Goal: Information Seeking & Learning: Understand process/instructions

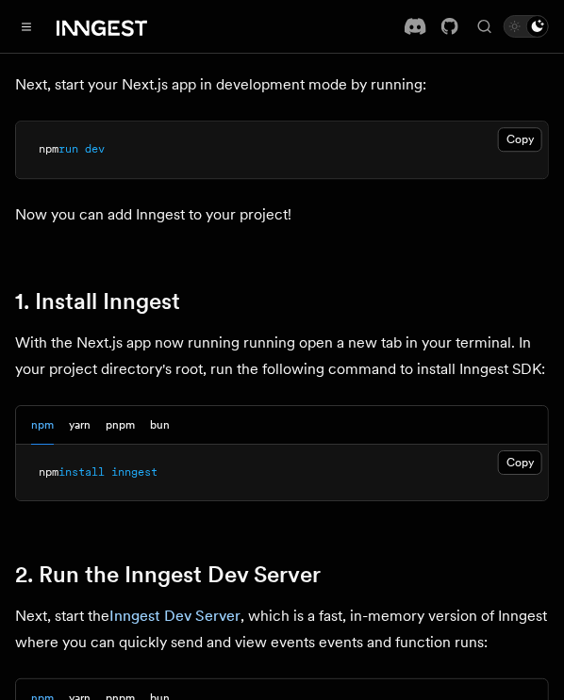
scroll to position [904, 0]
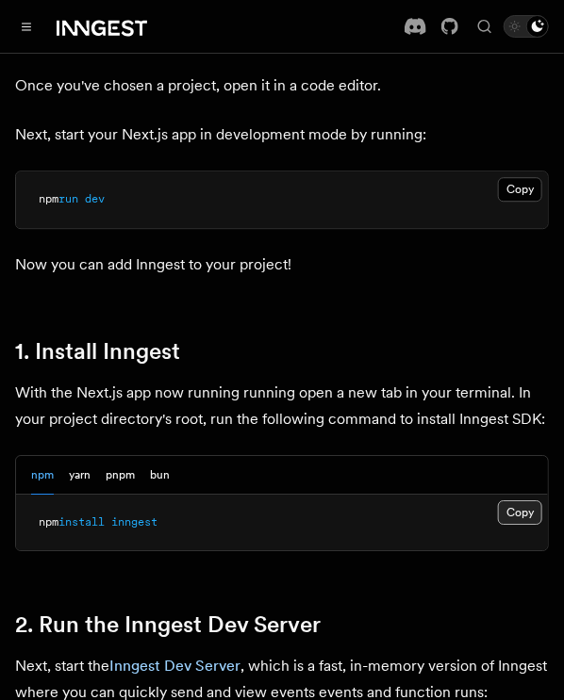
click at [516, 500] on button "Copy Copied" at bounding box center [520, 512] width 44 height 25
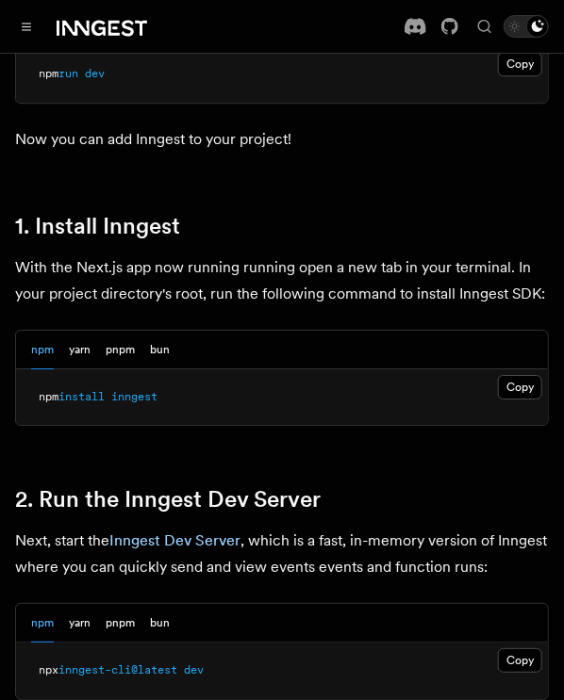
scroll to position [1134, 0]
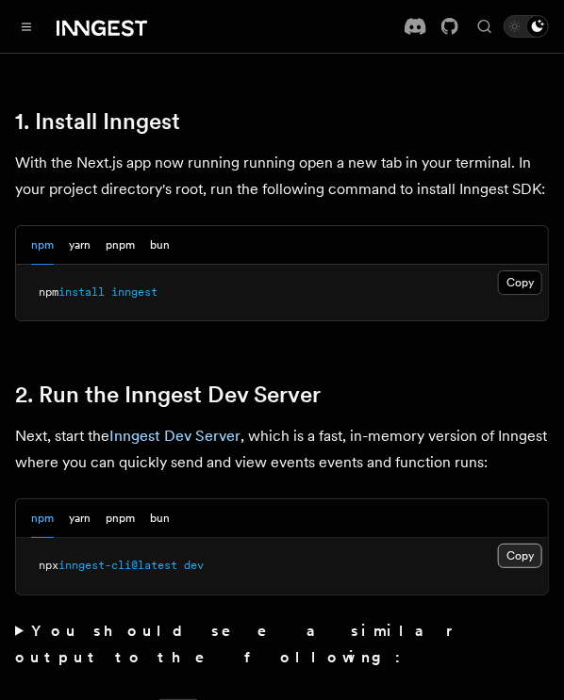
click at [517, 544] on button "Copy Copied" at bounding box center [520, 556] width 44 height 25
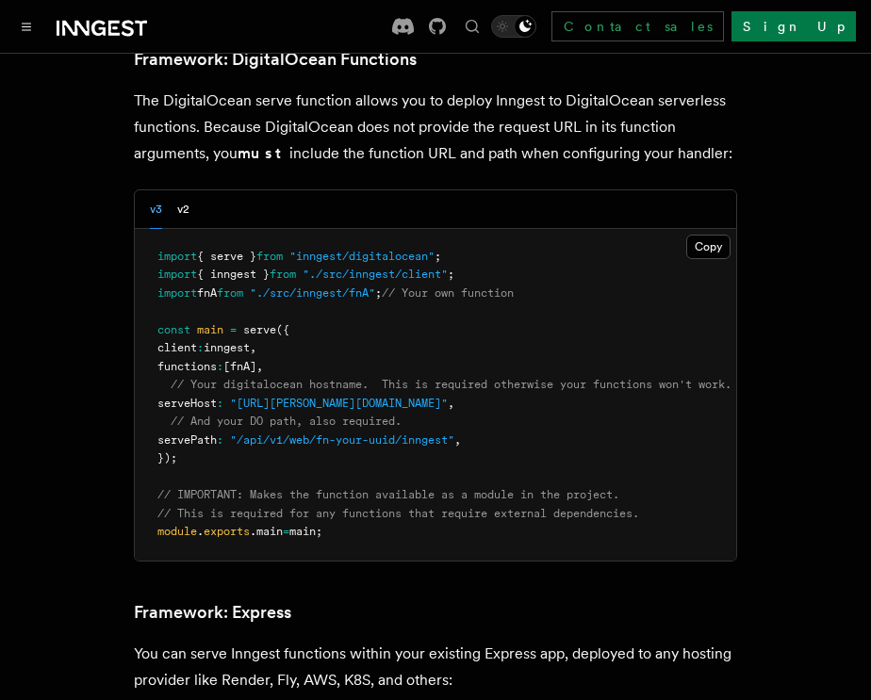
click at [112, 39] on icon at bounding box center [102, 28] width 90 height 23
